Goal: Task Accomplishment & Management: Use online tool/utility

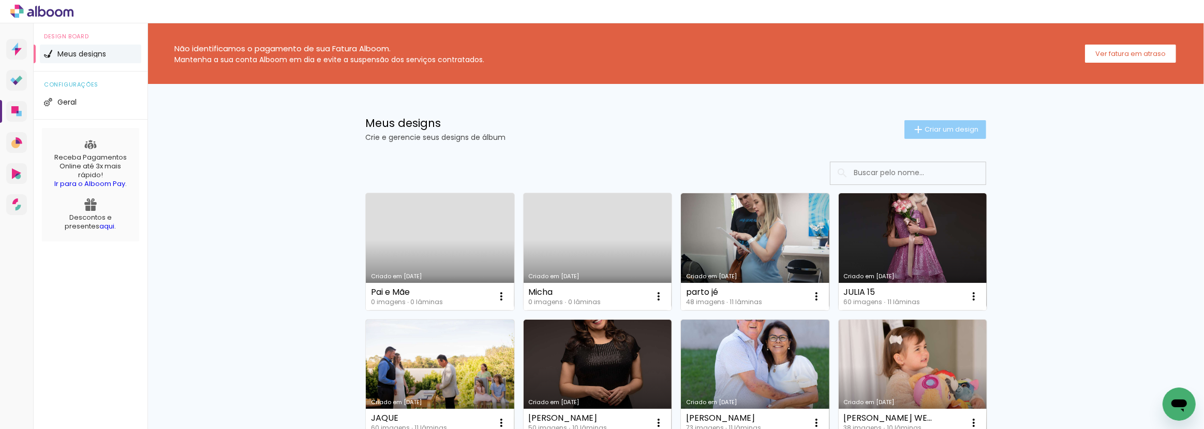
click at [926, 129] on span "Criar um design" at bounding box center [952, 129] width 54 height 7
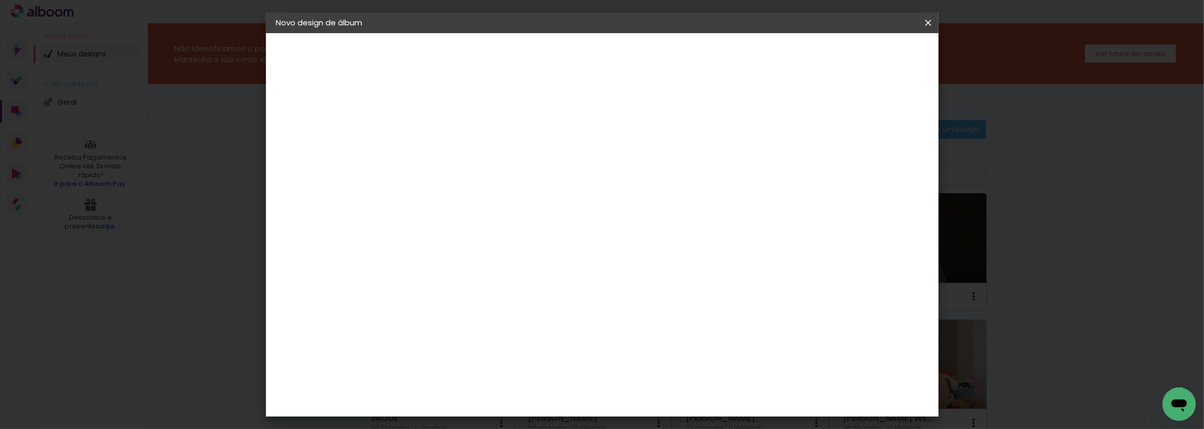
click at [446, 144] on input at bounding box center [446, 139] width 0 height 16
type input "j"
type input "[PERSON_NAME] E [PERSON_NAME]"
type paper-input "[PERSON_NAME] E [PERSON_NAME]"
click at [0, 0] on slot "Avançar" at bounding box center [0, 0] width 0 height 0
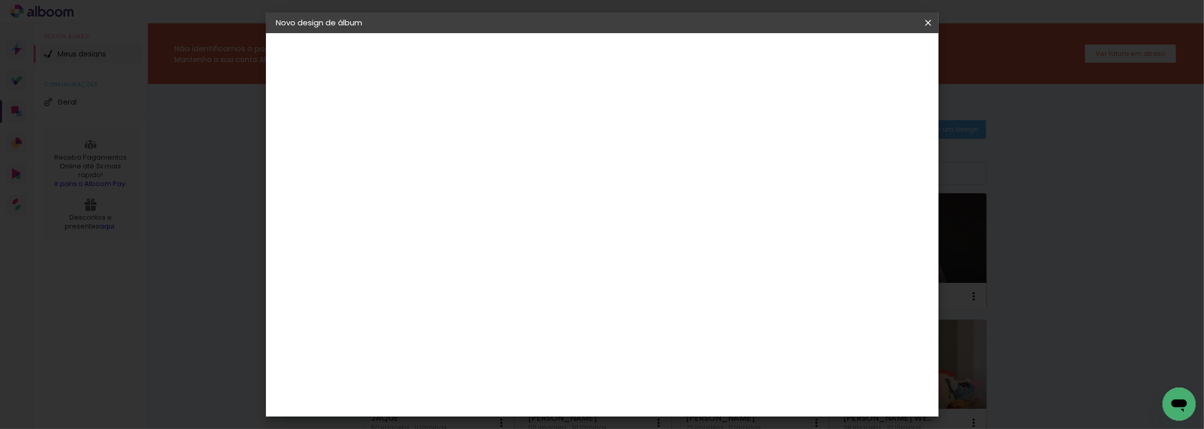
click at [460, 191] on input at bounding box center [472, 196] width 105 height 13
type input "C1"
type paper-input "C1"
click at [462, 233] on div "C1 Albuns" at bounding box center [451, 236] width 27 height 17
click at [0, 0] on slot "Avançar" at bounding box center [0, 0] width 0 height 0
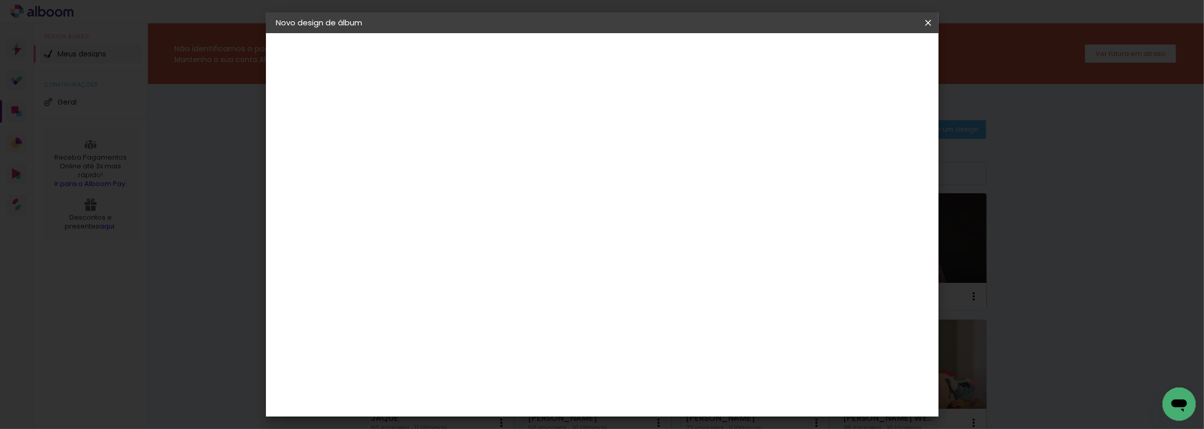
click at [486, 172] on input "text" at bounding box center [466, 180] width 40 height 16
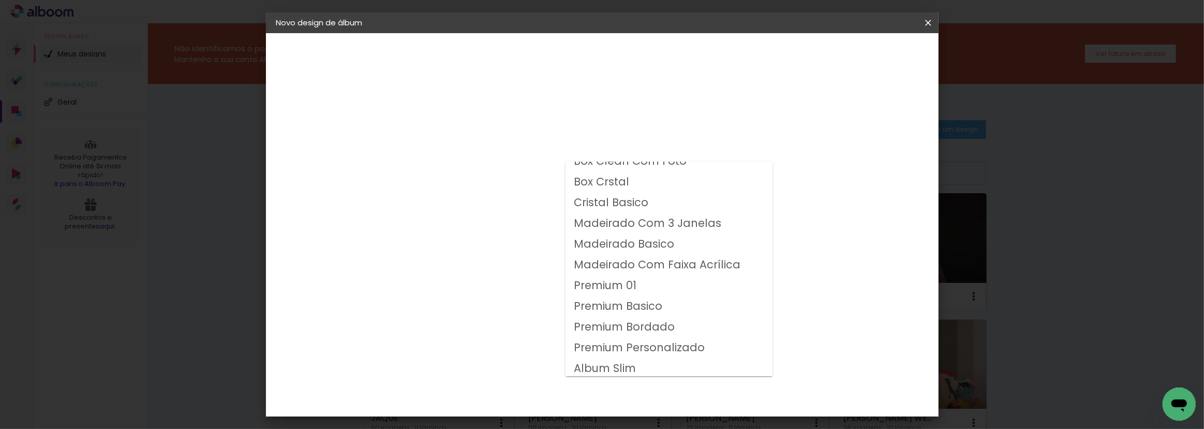
scroll to position [13, 0]
click at [0, 0] on slot "Album Slim" at bounding box center [0, 0] width 0 height 0
type input "Album Slim"
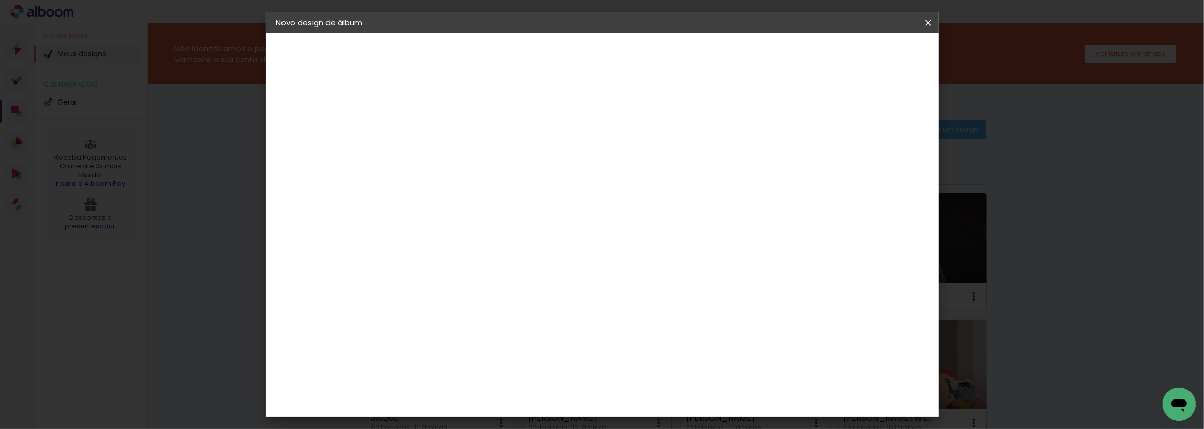
scroll to position [67, 0]
click at [515, 339] on span "30 × 30" at bounding box center [491, 349] width 48 height 21
click at [0, 0] on slot "Avançar" at bounding box center [0, 0] width 0 height 0
click at [864, 54] on span "Iniciar design" at bounding box center [840, 54] width 47 height 7
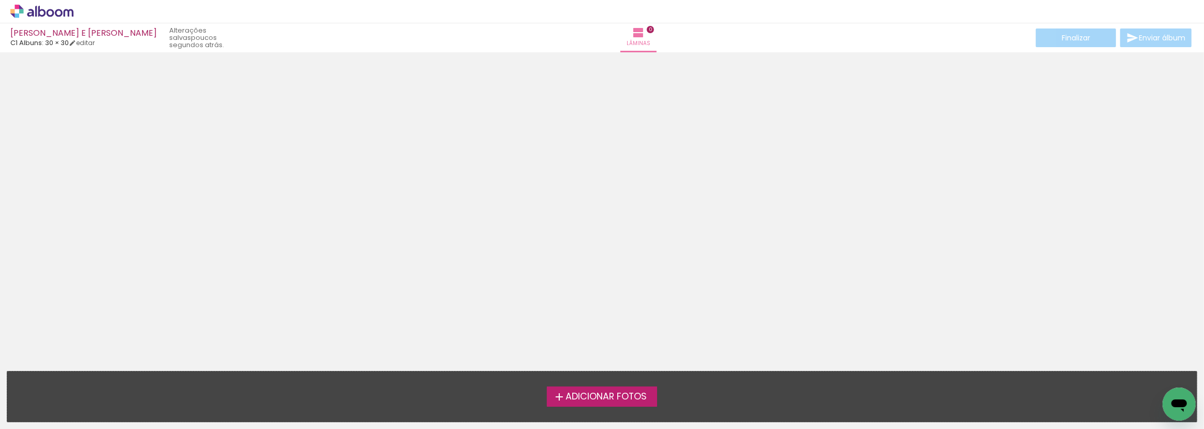
click at [590, 398] on span "Adicionar Fotos" at bounding box center [606, 396] width 81 height 9
click at [0, 0] on input "file" at bounding box center [0, 0] width 0 height 0
